Goal: Communication & Community: Answer question/provide support

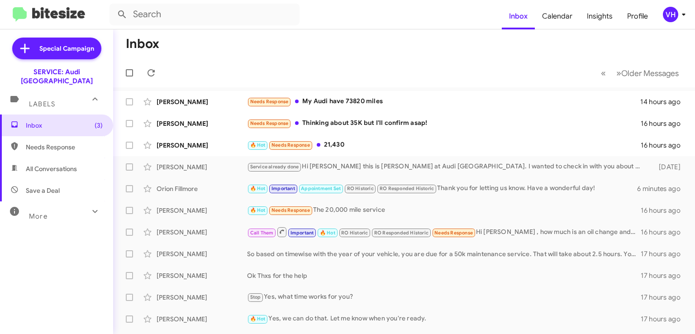
click at [178, 143] on div "[PERSON_NAME]" at bounding box center [202, 145] width 91 height 9
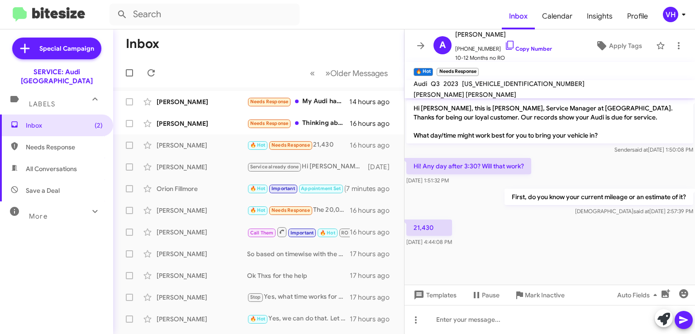
click at [499, 88] on span "WA1DECF38P1019528" at bounding box center [523, 84] width 123 height 8
copy span "WA1DECF38P1019528"
click at [446, 254] on div at bounding box center [550, 253] width 291 height 9
drag, startPoint x: 432, startPoint y: 231, endPoint x: 403, endPoint y: 229, distance: 29.0
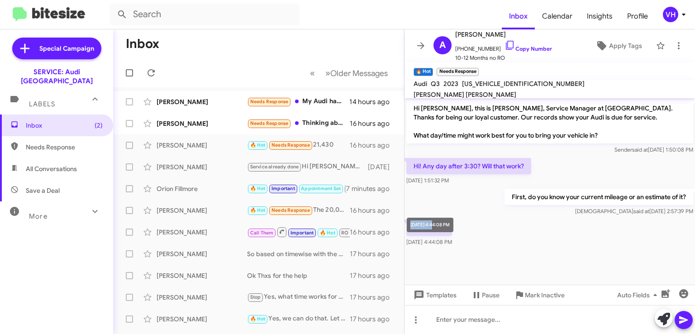
click at [403, 229] on mat-tooltip-component "Aug 13, 2025, 4:44:08 PM" at bounding box center [430, 224] width 59 height 27
copy div "Aug 13, 20"
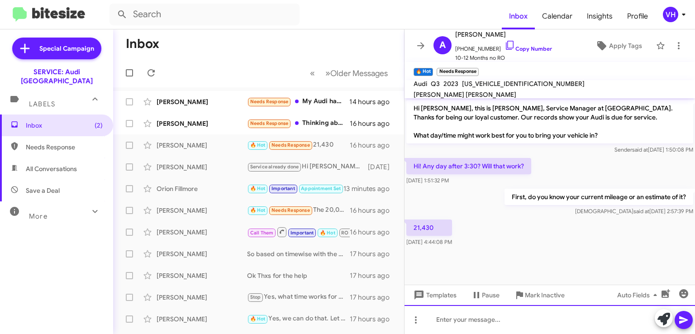
click at [458, 320] on div at bounding box center [550, 319] width 291 height 29
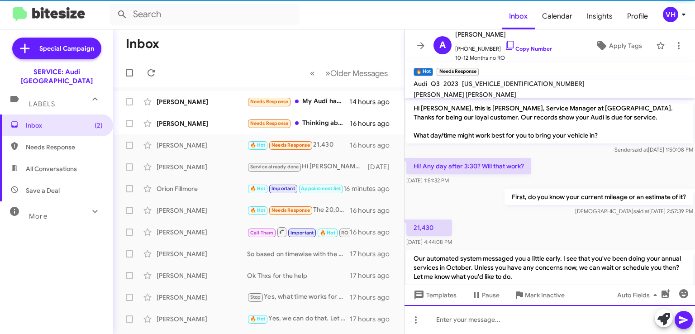
scroll to position [24, 0]
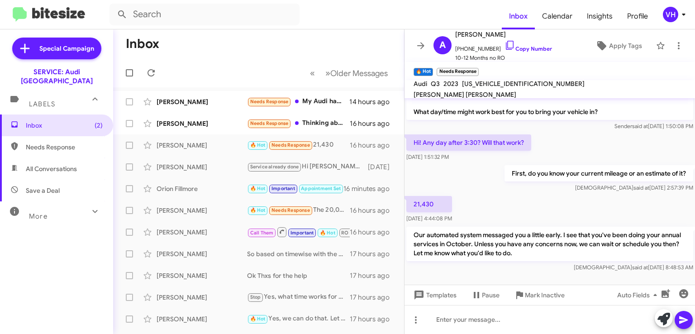
click at [223, 127] on div "[PERSON_NAME]" at bounding box center [202, 123] width 91 height 9
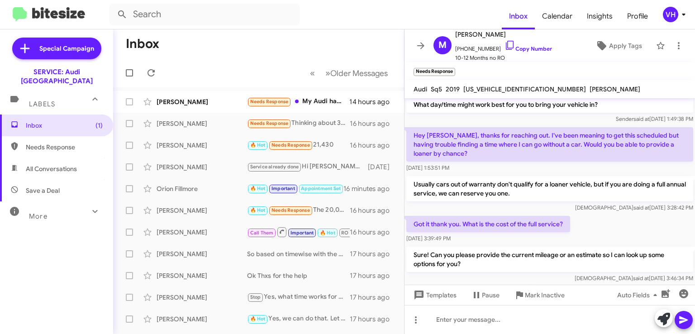
scroll to position [75, 0]
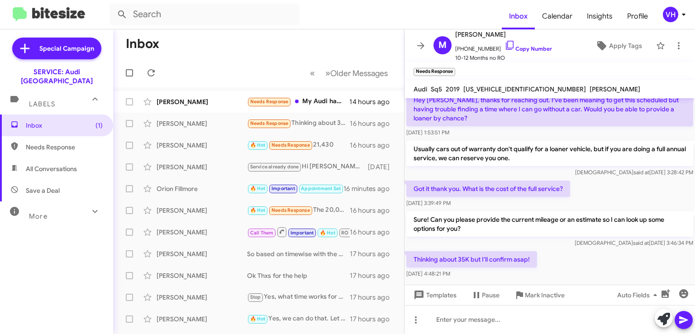
drag, startPoint x: 478, startPoint y: 211, endPoint x: 494, endPoint y: 226, distance: 21.5
click at [497, 224] on p "Sure! Can you please provide the current mileage or an estimate so I can look u…" at bounding box center [549, 223] width 287 height 25
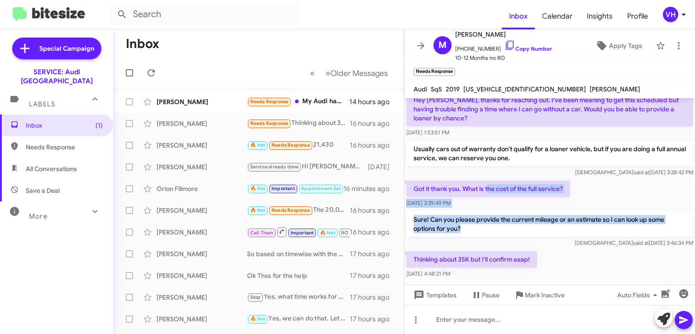
drag, startPoint x: 491, startPoint y: 180, endPoint x: 558, endPoint y: 232, distance: 85.1
click at [556, 234] on div "Hi Martina, this is Steven Bainbridge, Service Manager at Audi Oakland. Thanks …" at bounding box center [550, 151] width 291 height 257
click at [562, 229] on div "Sure! Can you please provide the current mileage or an estimate so I can look u…" at bounding box center [549, 229] width 287 height 36
drag, startPoint x: 468, startPoint y: 207, endPoint x: 514, endPoint y: 216, distance: 47.0
click at [514, 216] on p "Sure! Can you please provide the current mileage or an estimate so I can look u…" at bounding box center [549, 223] width 287 height 25
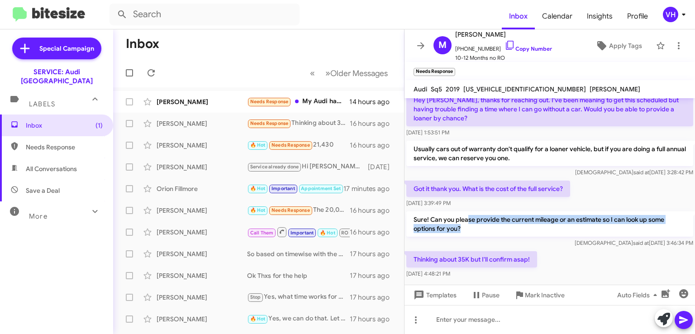
click at [514, 216] on p "Sure! Can you please provide the current mileage or an estimate so I can look u…" at bounding box center [549, 223] width 287 height 25
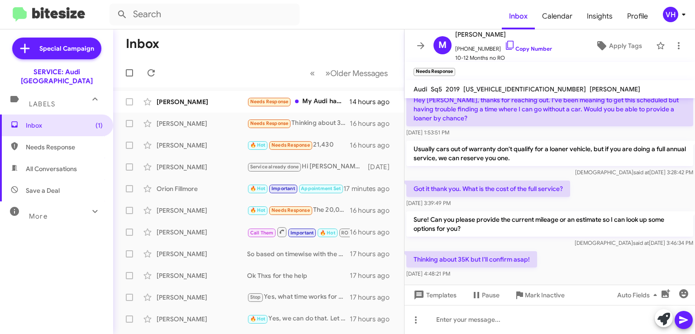
click at [498, 89] on span "WA1B4AFYXK2137366" at bounding box center [525, 89] width 123 height 8
copy span "WA1B4AFYXK2137366"
click at [533, 210] on div "Sure! Can you please provide the current mileage or an estimate so I can look u…" at bounding box center [550, 230] width 291 height 40
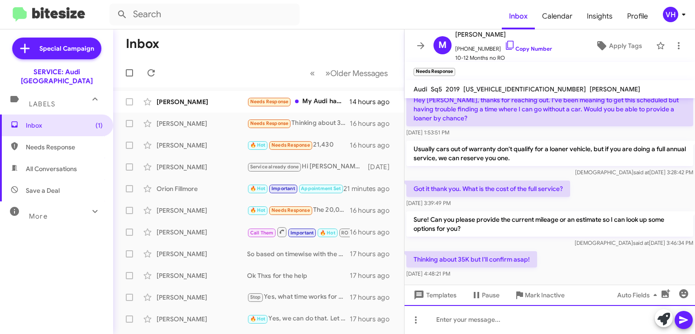
click at [546, 314] on div at bounding box center [550, 319] width 291 height 29
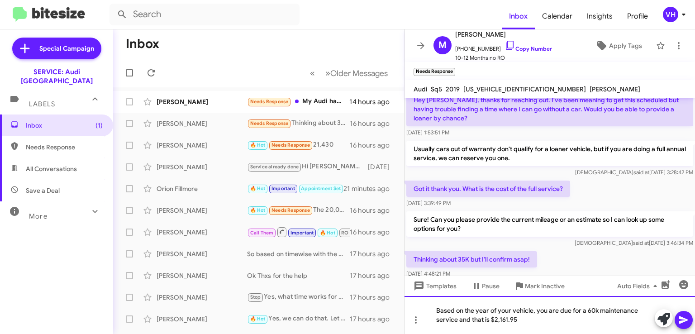
click at [457, 319] on div "Based on the year of your vehicle, you are due for a 60k maintenance service an…" at bounding box center [550, 315] width 291 height 38
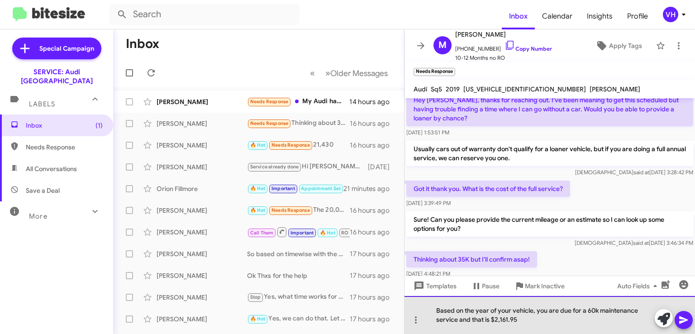
click at [527, 319] on div "Based on the year of your vehicle, you are due for a 60k maintenance service an…" at bounding box center [550, 315] width 291 height 38
click at [585, 307] on div "Based on the year of your vehicle, you are due for a 60k maintenance service an…" at bounding box center [550, 315] width 291 height 38
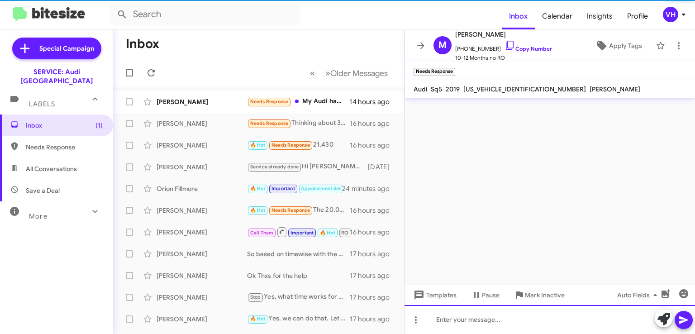
scroll to position [0, 0]
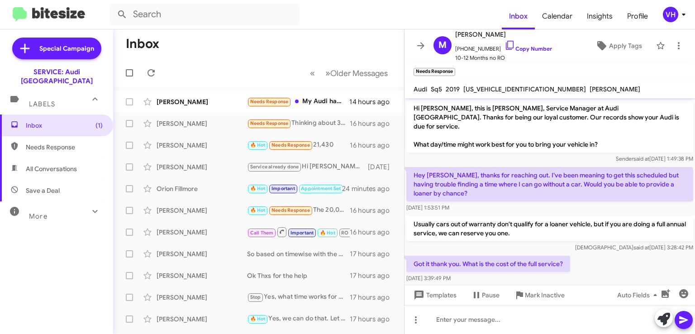
click at [186, 103] on div "[PERSON_NAME]" at bounding box center [202, 101] width 91 height 9
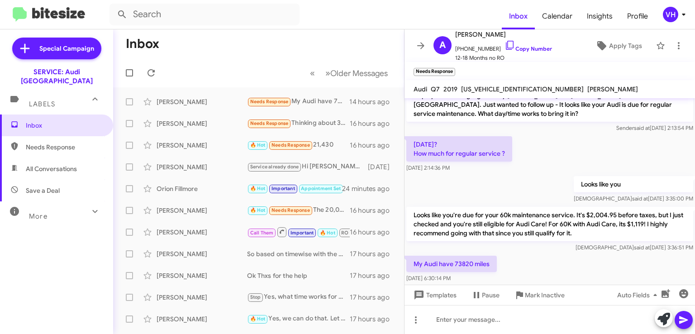
click at [497, 207] on p "Looks like you're due for your 60k maintenance service. It's $2,004.95 before t…" at bounding box center [549, 224] width 287 height 34
click at [499, 89] on span "[US_VEHICLE_IDENTIFICATION_NUMBER]" at bounding box center [522, 89] width 123 height 8
copy span "[US_VEHICLE_IDENTIFICATION_NUMBER]"
click at [459, 234] on mat-tooltip-component "[DATE] 6:30:14 PM" at bounding box center [430, 233] width 58 height 27
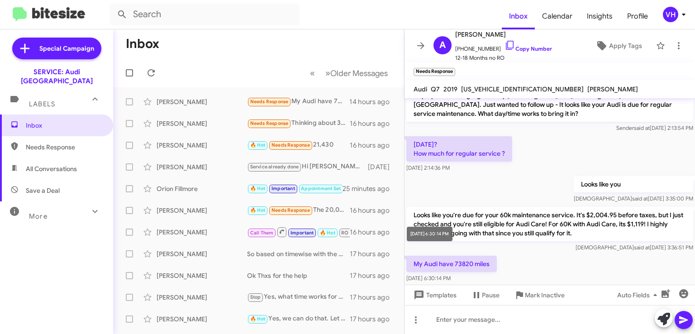
click at [459, 234] on mat-tooltip-component "[DATE] 6:30:14 PM" at bounding box center [430, 233] width 58 height 27
click at [521, 254] on div "My Audi have 73820 miles Aug 13, 2025, 6:30:14 PM" at bounding box center [550, 269] width 291 height 31
drag, startPoint x: 472, startPoint y: 235, endPoint x: 454, endPoint y: 236, distance: 17.2
click at [454, 256] on p "My Audi have 73820 miles" at bounding box center [451, 264] width 91 height 16
copy p "73820"
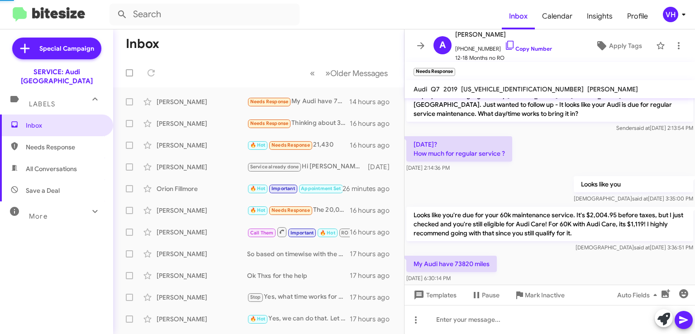
click at [487, 86] on span "[US_VEHICLE_IDENTIFICATION_NUMBER]" at bounding box center [522, 89] width 123 height 8
copy span "[US_VEHICLE_IDENTIFICATION_NUMBER]"
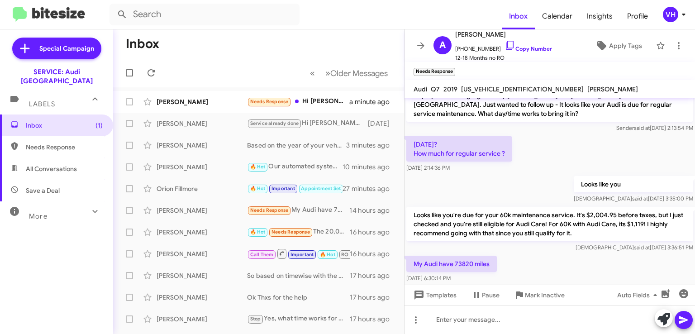
click at [462, 243] on div "Veda said at Aug 13, 2025, 3:36:51 PM" at bounding box center [549, 247] width 287 height 9
drag, startPoint x: 498, startPoint y: 185, endPoint x: 534, endPoint y: 186, distance: 35.8
click at [531, 207] on p "Looks like you're due for your 60k maintenance service. It's $2,004.95 before t…" at bounding box center [549, 224] width 287 height 34
click at [547, 207] on p "Looks like you're due for your 60k maintenance service. It's $2,004.95 before t…" at bounding box center [549, 224] width 287 height 34
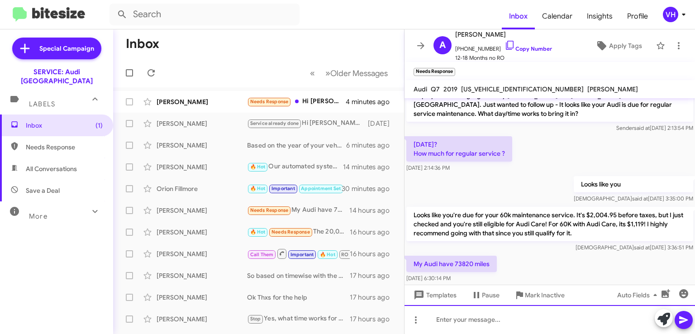
click at [499, 323] on div at bounding box center [550, 319] width 291 height 29
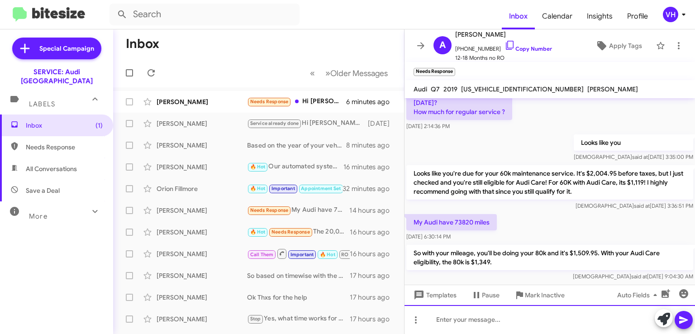
scroll to position [442, 0]
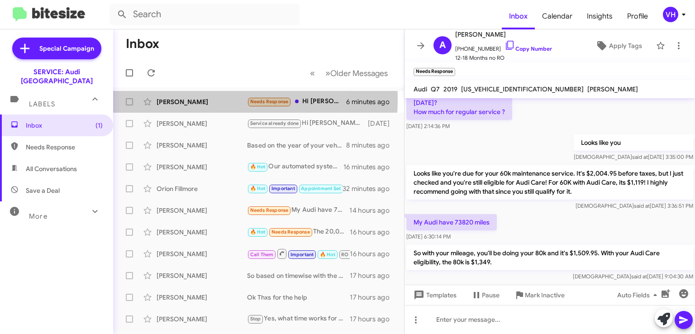
click at [201, 100] on div "[PERSON_NAME]" at bounding box center [202, 101] width 91 height 9
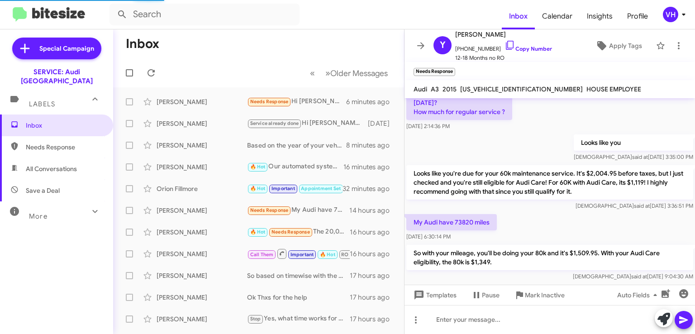
scroll to position [491, 0]
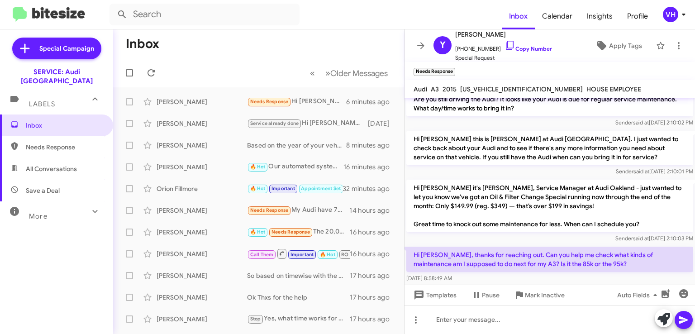
drag, startPoint x: 579, startPoint y: 237, endPoint x: 521, endPoint y: 245, distance: 58.5
click at [521, 247] on div "Hi Steven, thanks for reaching out. Can you help me check what kinds of mainten…" at bounding box center [549, 265] width 287 height 36
click at [515, 247] on p "Hi [PERSON_NAME], thanks for reaching out. Can you help me check what kinds of …" at bounding box center [549, 259] width 287 height 25
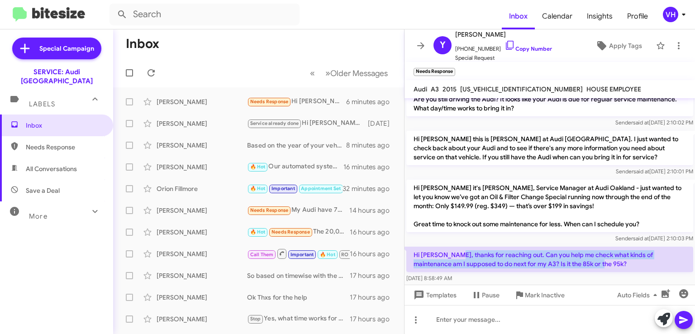
drag, startPoint x: 459, startPoint y: 227, endPoint x: 582, endPoint y: 233, distance: 123.7
click at [582, 247] on p "Hi [PERSON_NAME], thanks for reaching out. Can you help me check what kinds of …" at bounding box center [549, 259] width 287 height 25
click at [585, 247] on p "Hi [PERSON_NAME], thanks for reaching out. Can you help me check what kinds of …" at bounding box center [549, 259] width 287 height 25
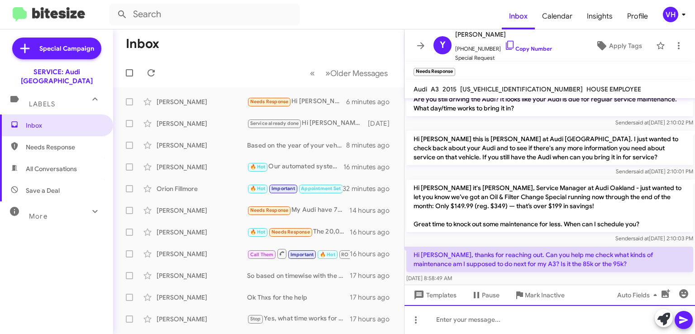
click at [528, 317] on div at bounding box center [550, 319] width 291 height 29
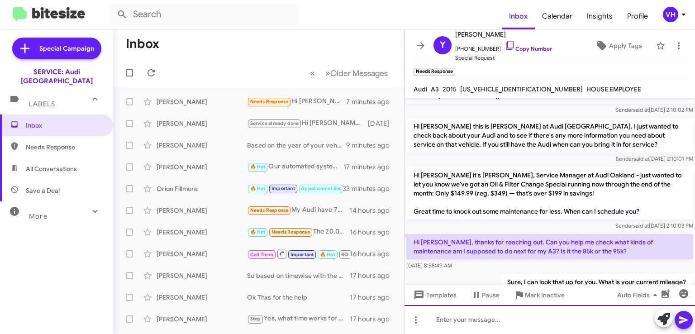
scroll to position [499, 0]
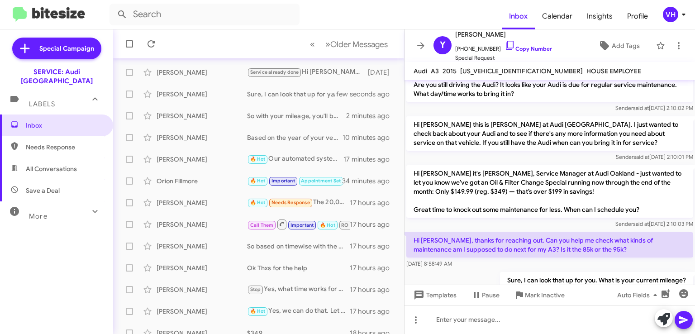
scroll to position [45, 0]
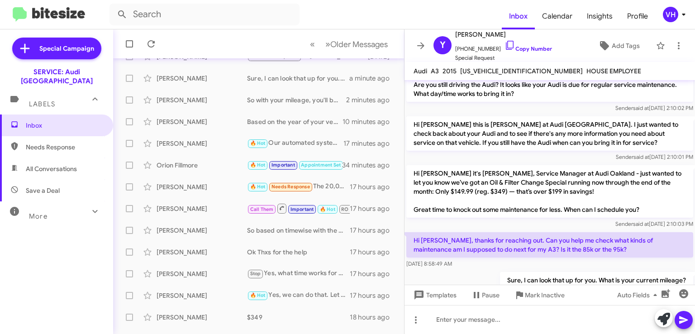
click at [224, 185] on div "[PERSON_NAME]" at bounding box center [202, 186] width 91 height 9
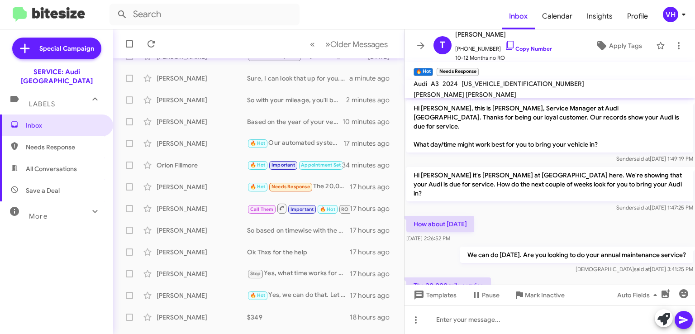
scroll to position [14, 0]
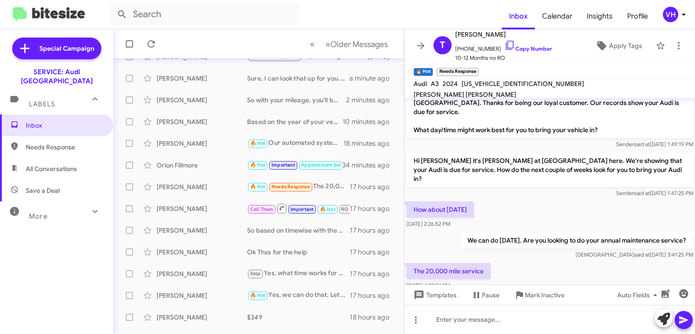
click at [657, 261] on div "The 20,000 mile service Aug 13, 2025, 4:33:34 PM" at bounding box center [550, 276] width 291 height 31
click at [516, 88] on span "[US_VEHICLE_IDENTIFICATION_NUMBER]" at bounding box center [523, 84] width 123 height 8
copy span "[US_VEHICLE_IDENTIFICATION_NUMBER]"
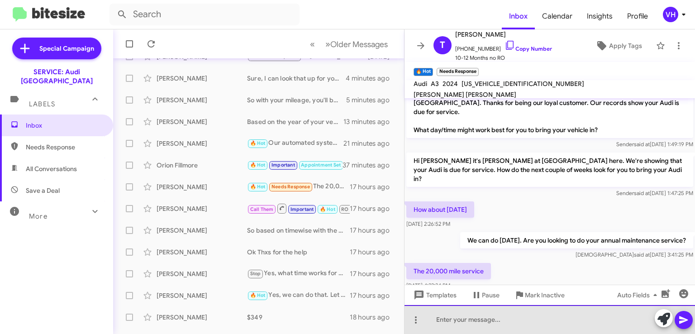
click at [502, 315] on div at bounding box center [550, 319] width 291 height 29
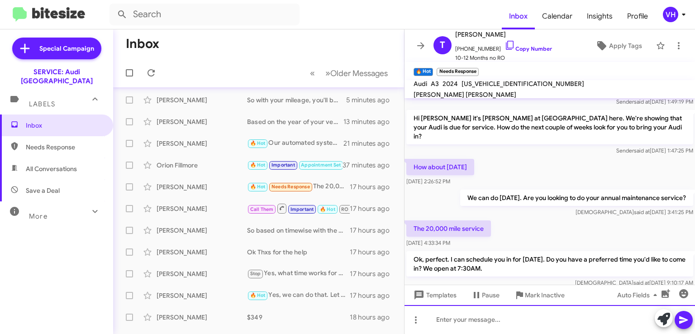
scroll to position [0, 0]
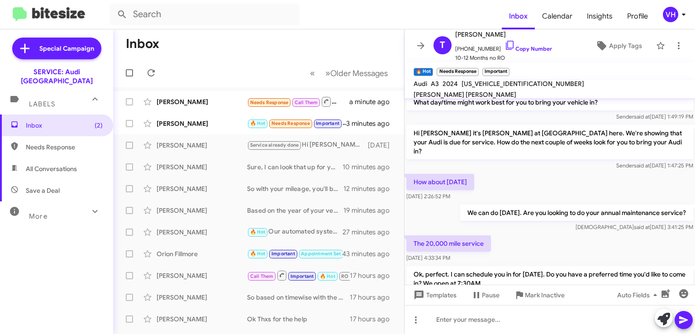
scroll to position [90, 0]
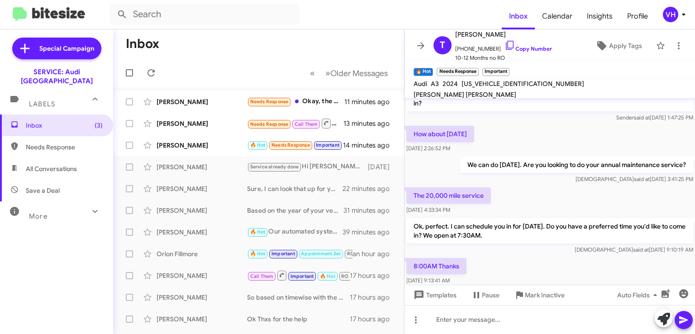
click at [498, 88] on span "[US_VEHICLE_IDENTIFICATION_NUMBER]" at bounding box center [523, 84] width 123 height 8
copy span "[US_VEHICLE_IDENTIFICATION_NUMBER]"
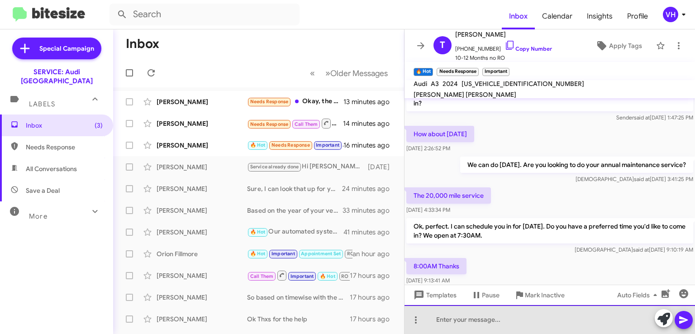
click at [547, 315] on div at bounding box center [550, 319] width 291 height 29
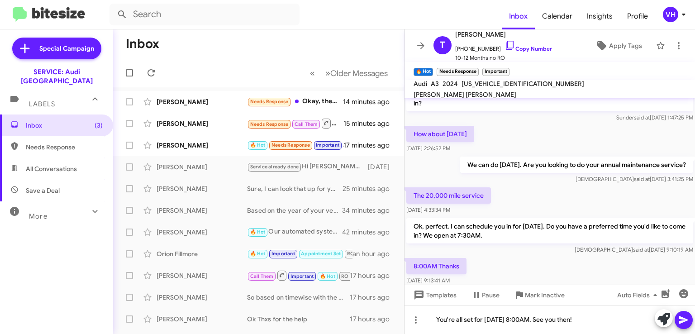
click at [683, 320] on icon at bounding box center [683, 320] width 9 height 8
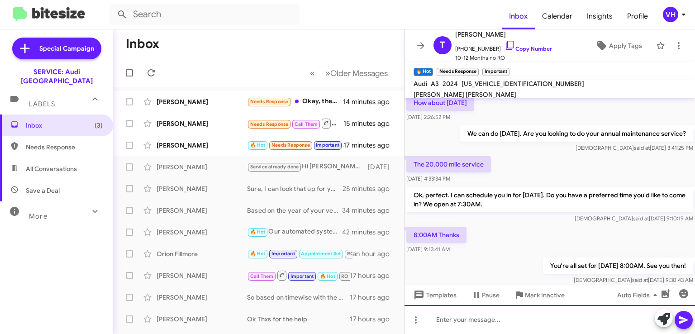
scroll to position [123, 0]
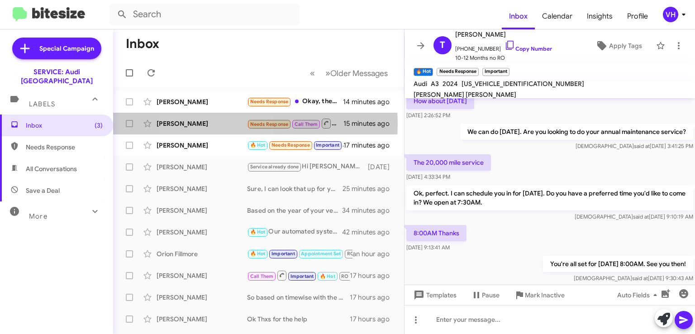
click at [220, 124] on div "[PERSON_NAME]" at bounding box center [202, 123] width 91 height 9
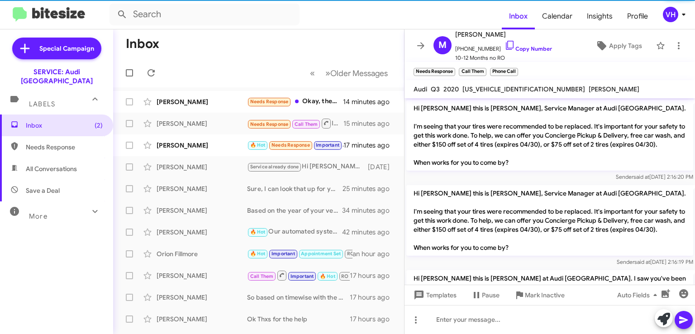
click at [210, 153] on div "Tony Burton 🔥 Hot Needs Response Important 8:00AM Thanks 17 minutes ago" at bounding box center [258, 145] width 277 height 18
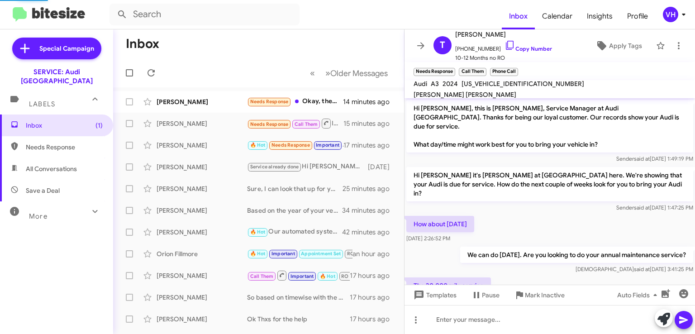
scroll to position [123, 0]
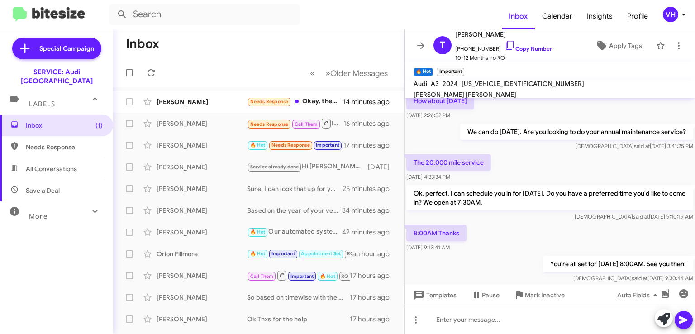
click at [220, 125] on div "[PERSON_NAME]" at bounding box center [202, 123] width 91 height 9
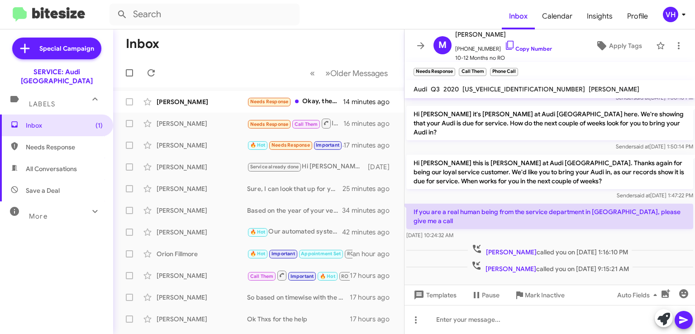
scroll to position [403, 0]
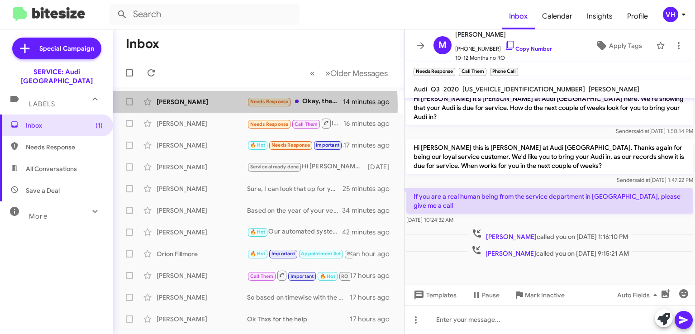
click at [189, 105] on div "[PERSON_NAME]" at bounding box center [202, 101] width 91 height 9
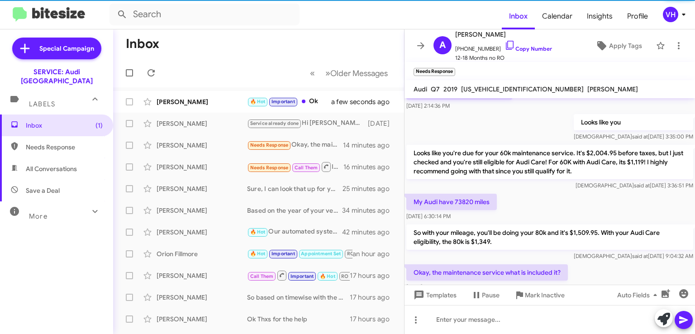
scroll to position [475, 0]
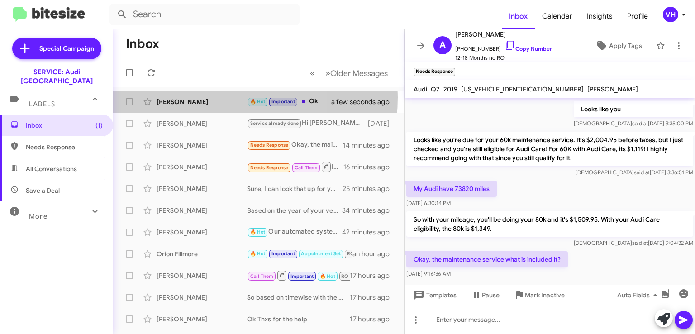
click at [190, 97] on div "[PERSON_NAME]" at bounding box center [202, 101] width 91 height 9
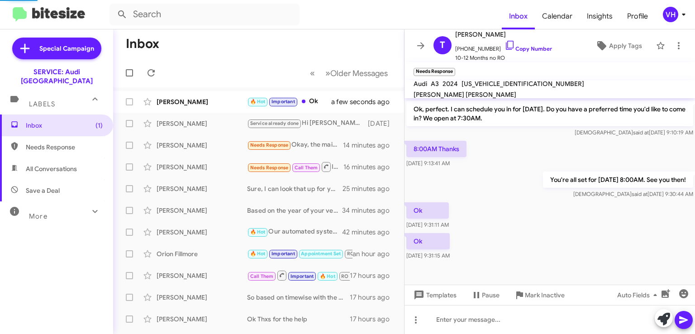
scroll to position [189, 0]
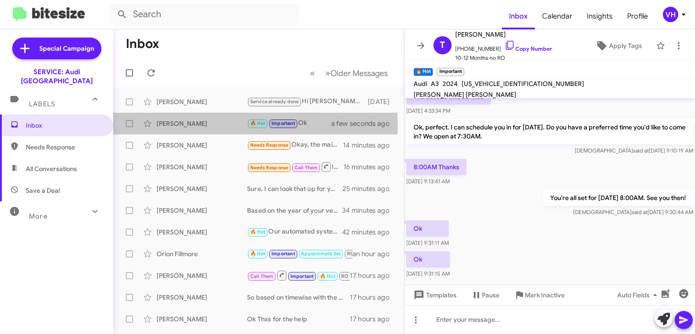
click at [186, 125] on div "[PERSON_NAME]" at bounding box center [202, 123] width 91 height 9
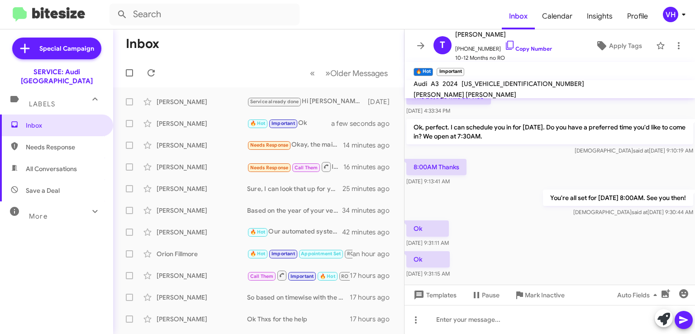
click at [188, 103] on div "[PERSON_NAME]" at bounding box center [202, 101] width 91 height 9
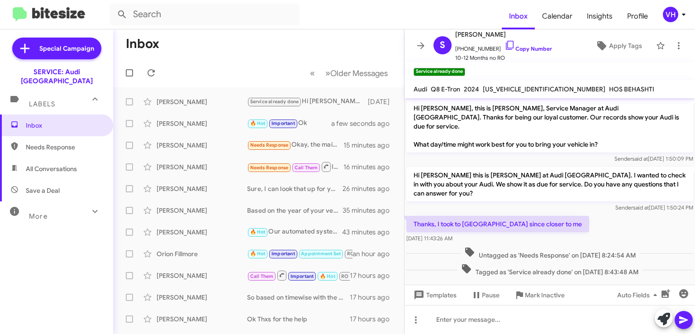
click at [668, 214] on div "Thanks, I took to Concord since closer to me Jun 12, 2025, 11:43:26 AM" at bounding box center [550, 229] width 291 height 31
click at [201, 128] on div "[PERSON_NAME]" at bounding box center [202, 123] width 91 height 9
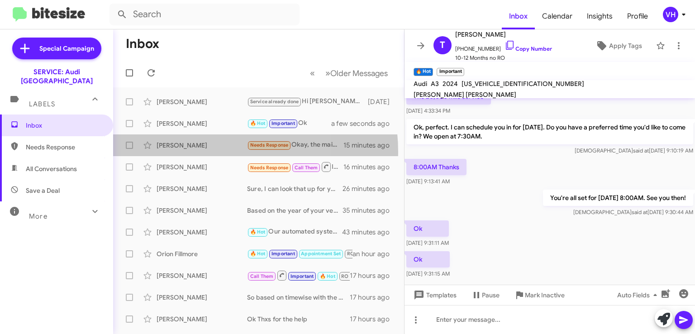
click at [192, 153] on div "Alex Sanchez Needs Response Okay, the maintenance service what is included it? …" at bounding box center [258, 145] width 277 height 18
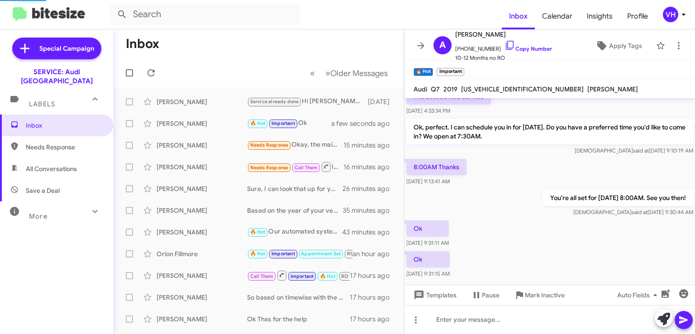
scroll to position [475, 0]
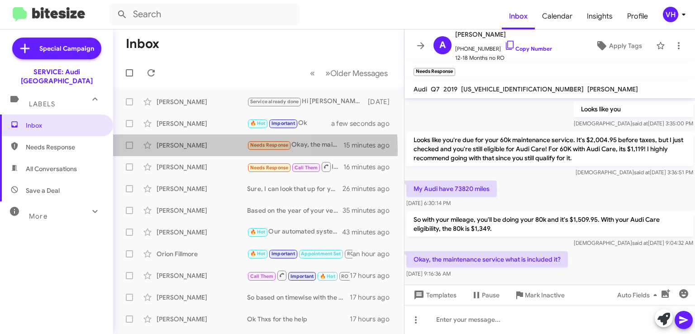
click at [182, 149] on div "[PERSON_NAME]" at bounding box center [202, 145] width 91 height 9
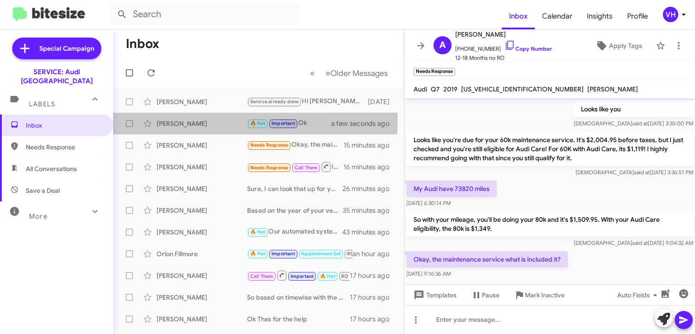
click at [187, 120] on div "[PERSON_NAME]" at bounding box center [202, 123] width 91 height 9
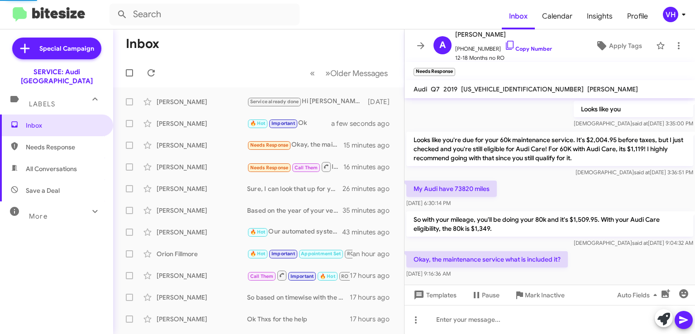
scroll to position [189, 0]
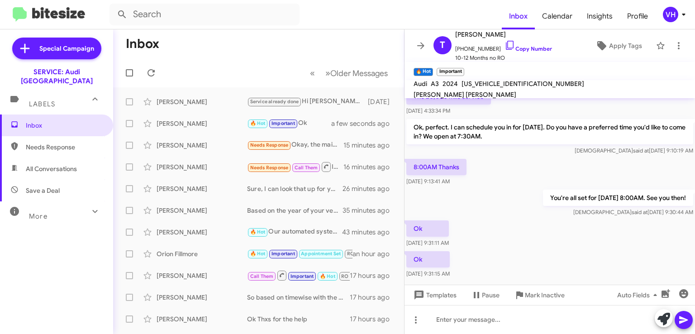
click at [504, 88] on span "WAUHUDGY2RA066189" at bounding box center [523, 84] width 123 height 8
copy span "WAUHUDGY2RA066189"
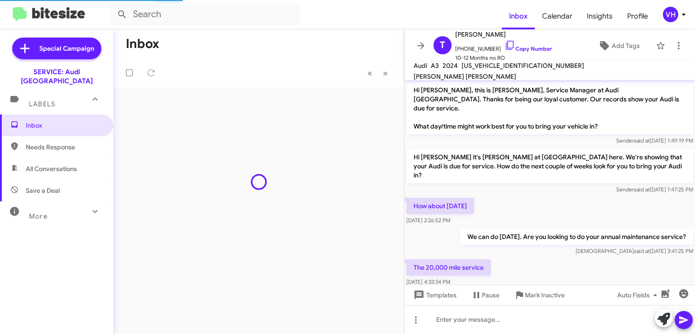
scroll to position [171, 0]
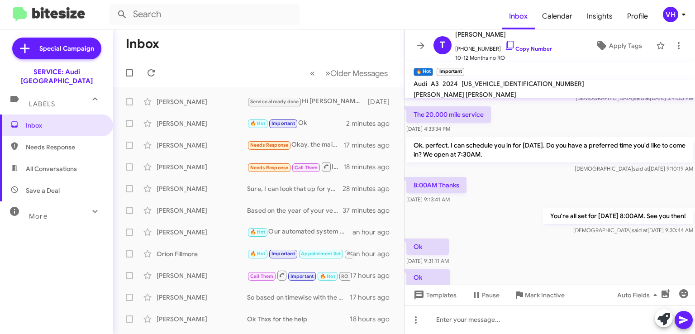
click at [660, 156] on div "Ok, perfect. I can schedule you in for Monday 8/18. Do you have a preferred tim…" at bounding box center [550, 155] width 291 height 40
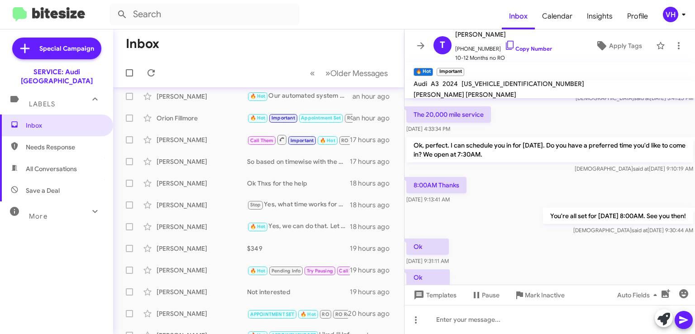
scroll to position [0, 0]
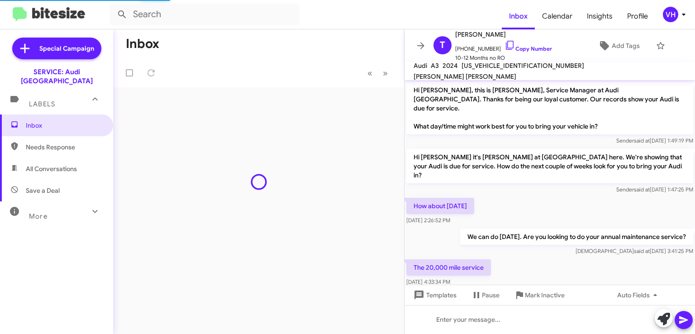
scroll to position [171, 0]
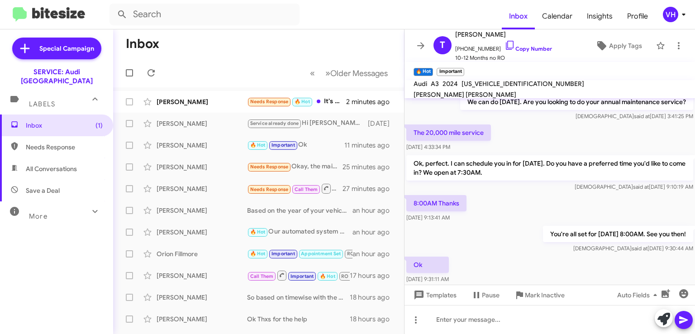
click at [176, 98] on div "[PERSON_NAME]" at bounding box center [202, 101] width 91 height 9
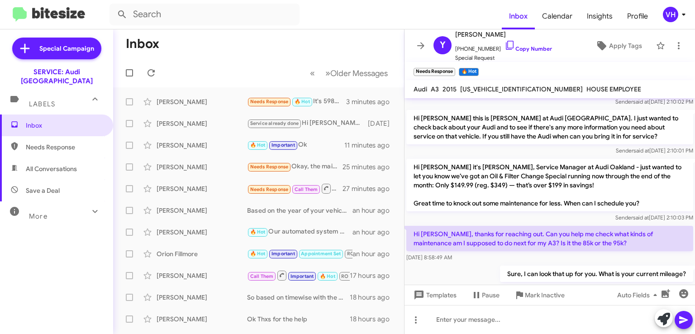
scroll to position [557, 0]
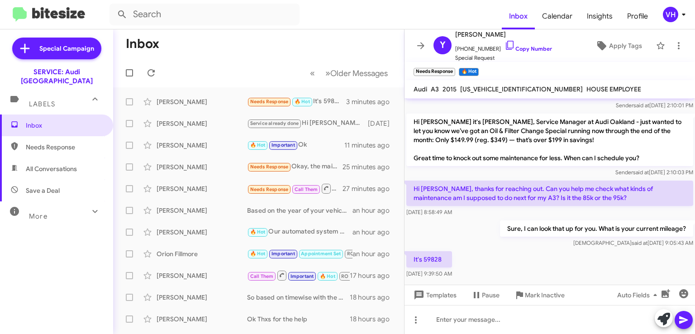
click at [480, 88] on span "[US_VEHICLE_IDENTIFICATION_NUMBER]" at bounding box center [521, 89] width 123 height 8
copy span "[US_VEHICLE_IDENTIFICATION_NUMBER]"
drag, startPoint x: 497, startPoint y: 245, endPoint x: 490, endPoint y: 247, distance: 7.0
click at [496, 249] on div "It's 59828 [DATE] 9:39:50 AM" at bounding box center [550, 264] width 291 height 31
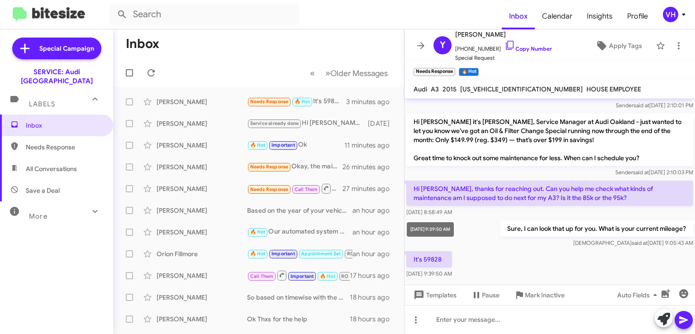
click at [433, 228] on div "[DATE] 9:39:50 AM" at bounding box center [430, 229] width 47 height 14
click at [451, 234] on div "[DATE] 9:39:50 AM" at bounding box center [430, 229] width 47 height 14
drag, startPoint x: 425, startPoint y: 232, endPoint x: 442, endPoint y: 234, distance: 17.3
click at [442, 234] on div "[DATE] 9:39:50 AM" at bounding box center [430, 229] width 47 height 14
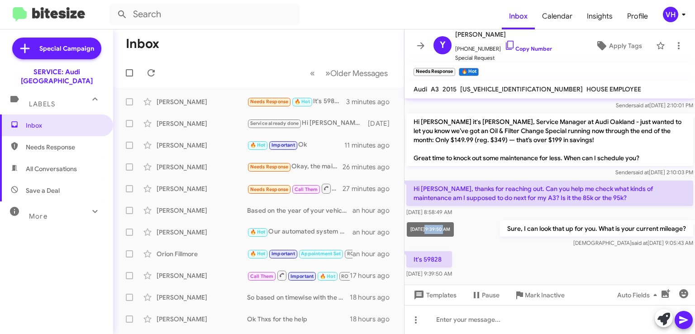
copy div ", 2025, 9"
drag, startPoint x: 445, startPoint y: 230, endPoint x: 422, endPoint y: 230, distance: 23.5
click at [422, 230] on div "[DATE] 9:39:50 AM" at bounding box center [430, 229] width 47 height 14
click at [454, 172] on div "[DATE] 8:58:49 AM" at bounding box center [430, 168] width 47 height 14
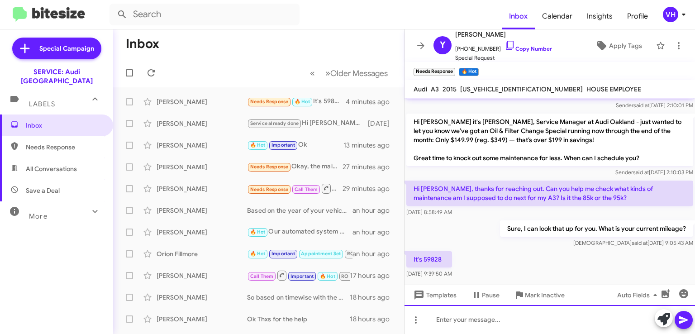
click at [579, 320] on div at bounding box center [550, 319] width 291 height 29
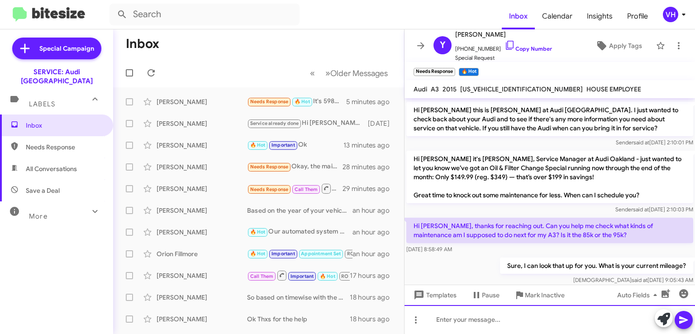
scroll to position [590, 0]
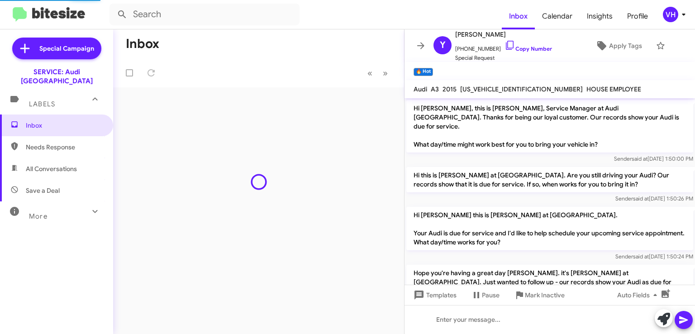
scroll to position [590, 0]
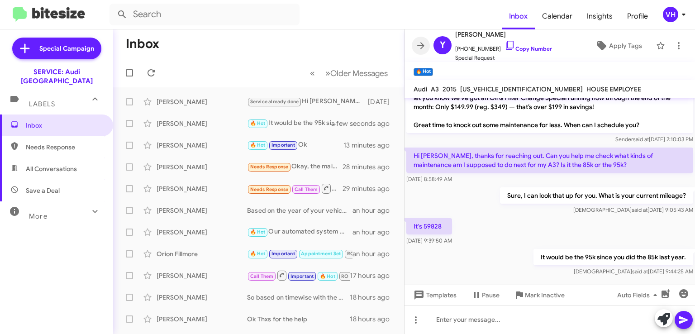
click at [423, 45] on icon at bounding box center [420, 45] width 7 height 7
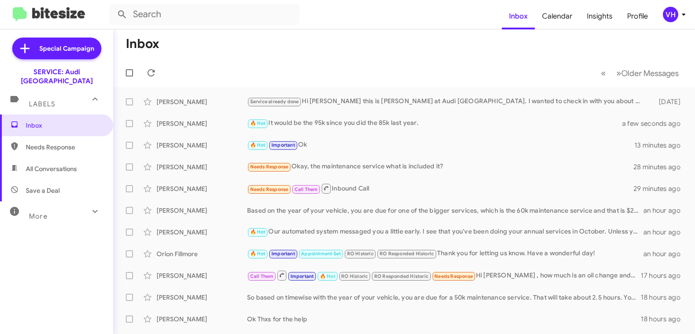
click at [464, 167] on div "Needs Response Okay, the maintenance service what is included it?" at bounding box center [440, 167] width 387 height 10
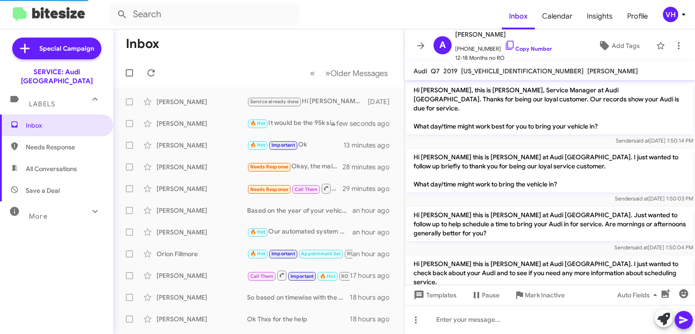
scroll to position [457, 0]
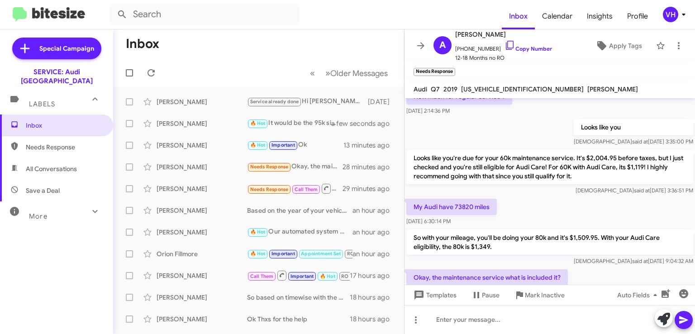
click at [520, 89] on span "[US_VEHICLE_IDENTIFICATION_NUMBER]" at bounding box center [522, 89] width 123 height 8
copy span "[US_VEHICLE_IDENTIFICATION_NUMBER]"
click at [464, 199] on p "My Audi have 73820 miles" at bounding box center [451, 207] width 91 height 16
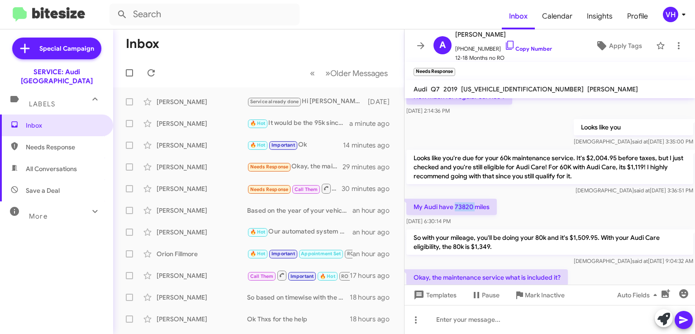
copy p "73820"
click at [497, 87] on span "[US_VEHICLE_IDENTIFICATION_NUMBER]" at bounding box center [522, 89] width 123 height 8
copy span "[US_VEHICLE_IDENTIFICATION_NUMBER]"
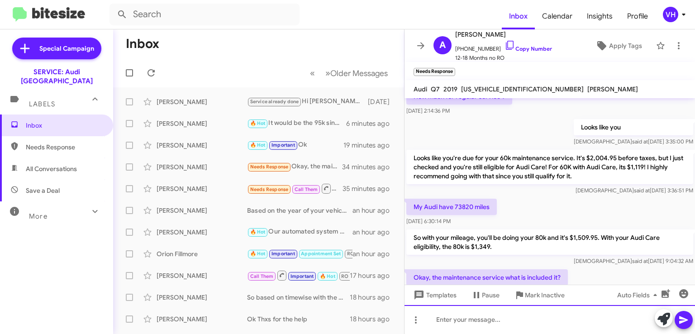
click at [494, 320] on div at bounding box center [550, 319] width 291 height 29
paste div
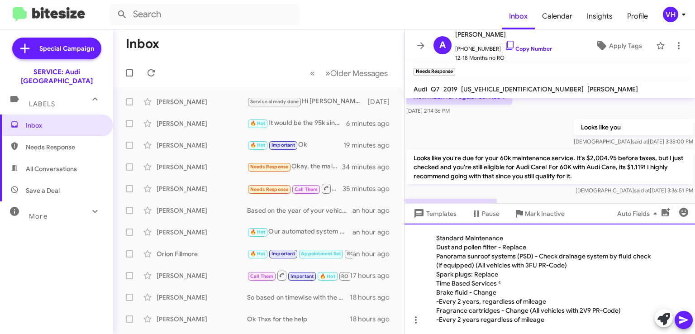
click at [506, 238] on div "Standard Maintenance Dust and pollen filter - Replace Panorama sunroof system…" at bounding box center [550, 279] width 291 height 110
click at [435, 244] on div "Standard Maintenance Dust and pollen filter - Replace Panorama sunroof system…" at bounding box center [550, 279] width 291 height 110
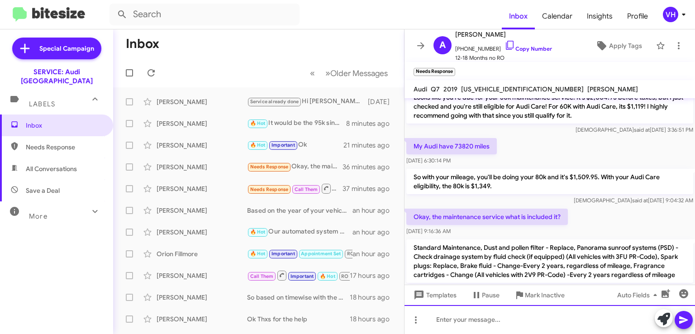
scroll to position [535, 0]
